Goal: Ask a question

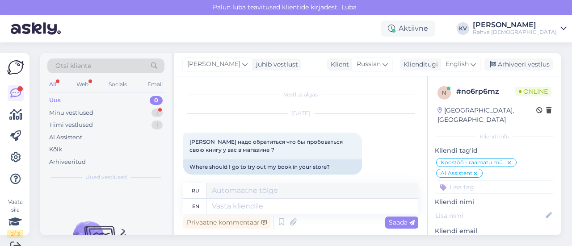
scroll to position [738, 0]
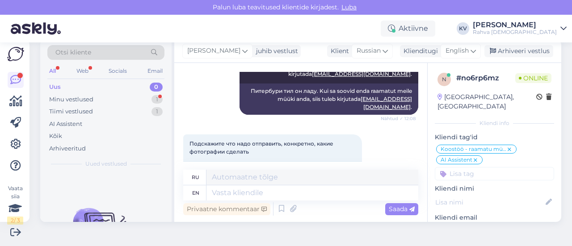
click at [96, 88] on div "Uus 0" at bounding box center [105, 87] width 117 height 13
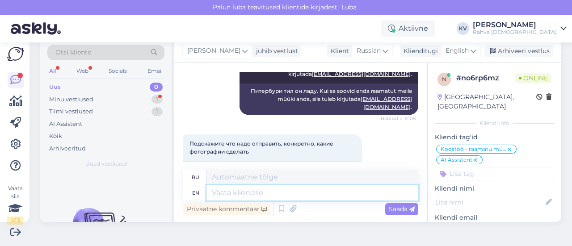
click at [266, 190] on textarea at bounding box center [312, 192] width 212 height 15
click at [228, 194] on textarea at bounding box center [312, 192] width 212 height 15
paste textarea "Esmase infona vajame raamatu või toote (sisu)kirjeldust, EAN-koodi ning pildima…"
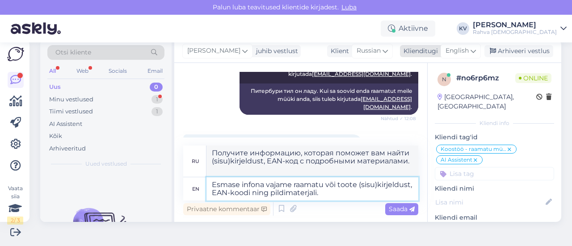
type textarea "Esmase infona vajame raamatu või toote (sisu)kirjeldust, EAN-koodi ning pildima…"
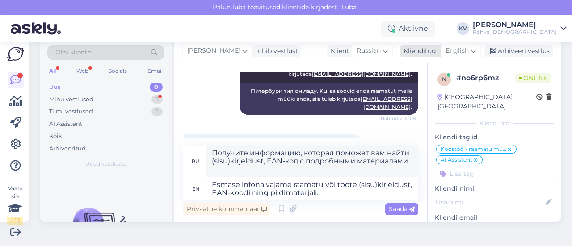
click at [447, 49] on span "English" at bounding box center [457, 51] width 23 height 10
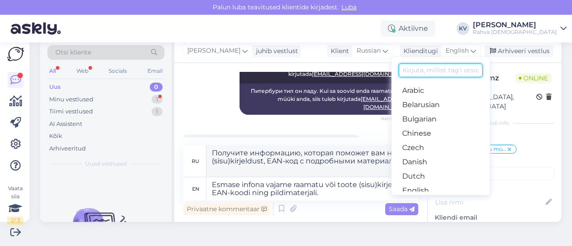
click at [428, 71] on input at bounding box center [441, 70] width 84 height 14
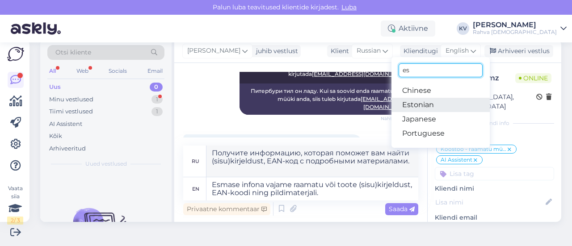
type input "es"
click at [413, 102] on link "Estonian" at bounding box center [441, 105] width 98 height 14
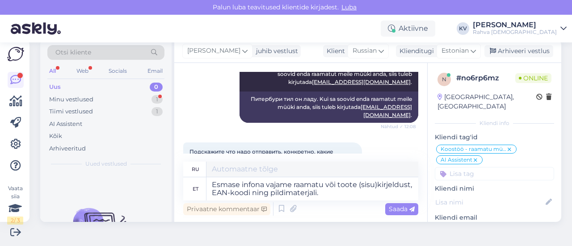
scroll to position [746, 0]
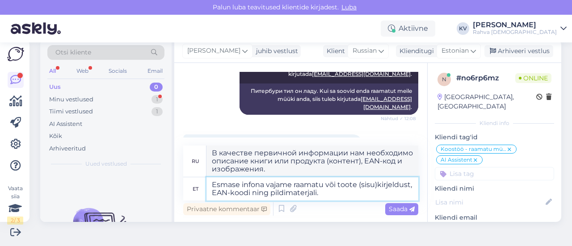
click at [383, 194] on textarea "Esmase infona vajame raamatu või toote (sisu)kirjeldust, EAN-koodi ning pildima…" at bounding box center [312, 188] width 212 height 23
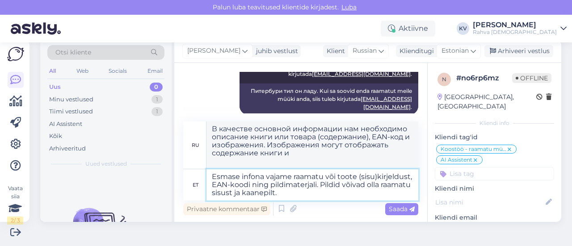
type textarea "Esmase infona vajame raamatu või toote (sisu)kirjeldust, EAN-koodi ning pildima…"
